Goal: Navigation & Orientation: Understand site structure

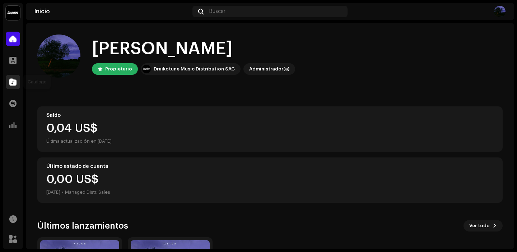
click at [16, 88] on div at bounding box center [13, 82] width 14 height 14
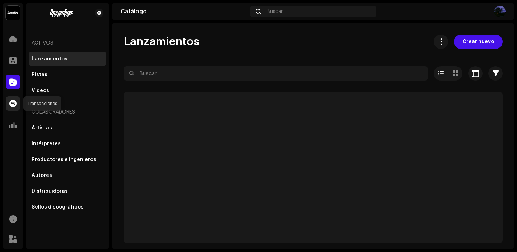
click at [17, 98] on div at bounding box center [13, 103] width 14 height 14
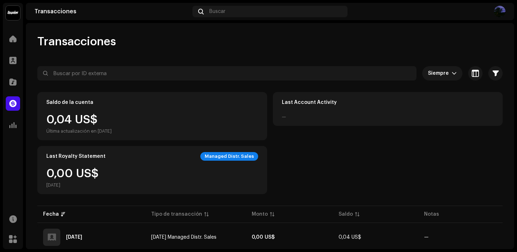
click at [264, 45] on div "Transacciones" at bounding box center [269, 41] width 465 height 14
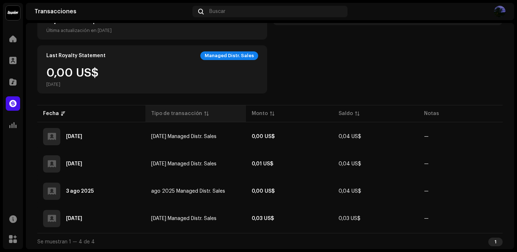
scroll to position [102, 0]
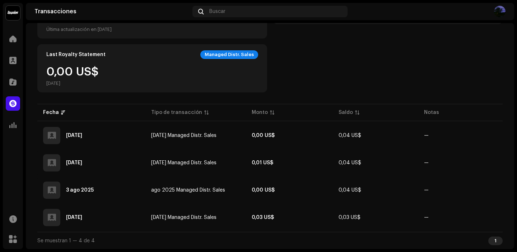
click at [341, 88] on div "Saldo de la cuenta 0,04 US$ Última actualización en [DATE] Last Account Activit…" at bounding box center [269, 41] width 465 height 102
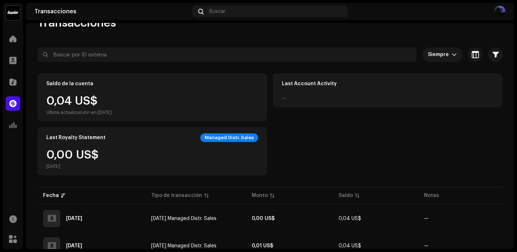
scroll to position [15, 0]
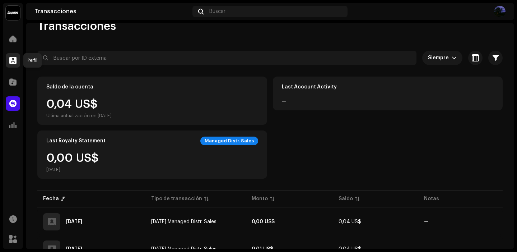
click at [16, 58] on span at bounding box center [12, 60] width 7 height 6
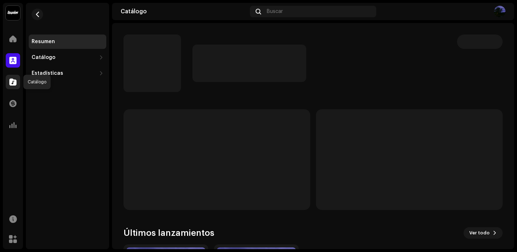
click at [15, 83] on span at bounding box center [12, 82] width 7 height 6
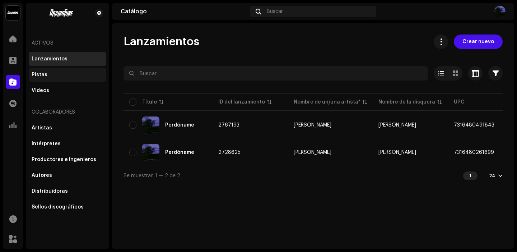
click at [43, 74] on div "Pistas" at bounding box center [40, 75] width 16 height 6
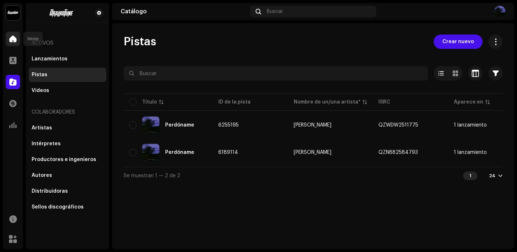
click at [12, 39] on span at bounding box center [12, 39] width 7 height 6
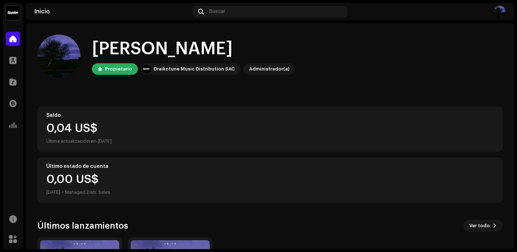
click at [329, 78] on home-user "Hola, , [PERSON_NAME] Draikotune Music Distribution SAC Administrador(a)" at bounding box center [269, 61] width 465 height 55
click at [237, 96] on div "Hola, , [PERSON_NAME] Draikotune Music Distribution SAC Administrador(a) Saldo …" at bounding box center [269, 187] width 465 height 329
click at [481, 67] on div "Hola, , [PERSON_NAME] Draikotune Music Distribution SAC Administrador(a)" at bounding box center [269, 55] width 465 height 43
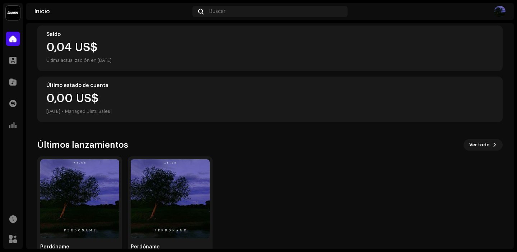
scroll to position [10, 0]
